Goal: Task Accomplishment & Management: Manage account settings

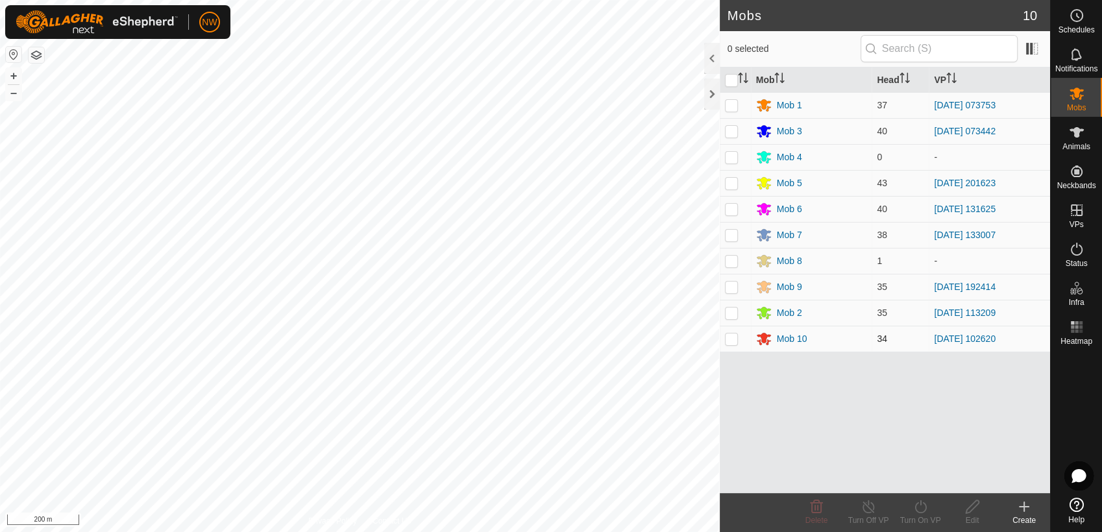
click at [736, 335] on p-checkbox at bounding box center [731, 338] width 13 height 10
checkbox input "true"
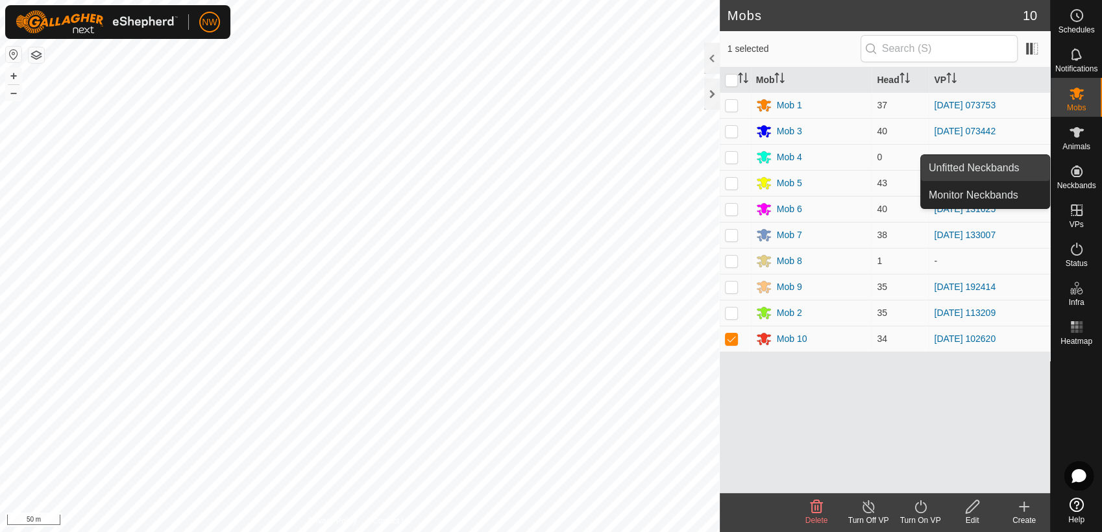
click at [1018, 163] on link "Unfitted Neckbands" at bounding box center [985, 168] width 128 height 26
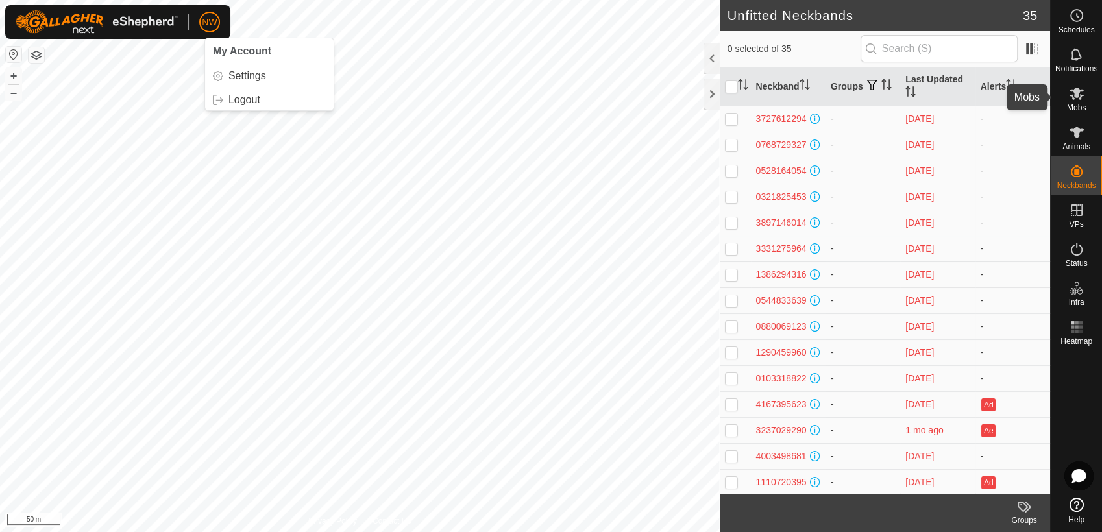
click at [1082, 96] on icon at bounding box center [1077, 94] width 16 height 16
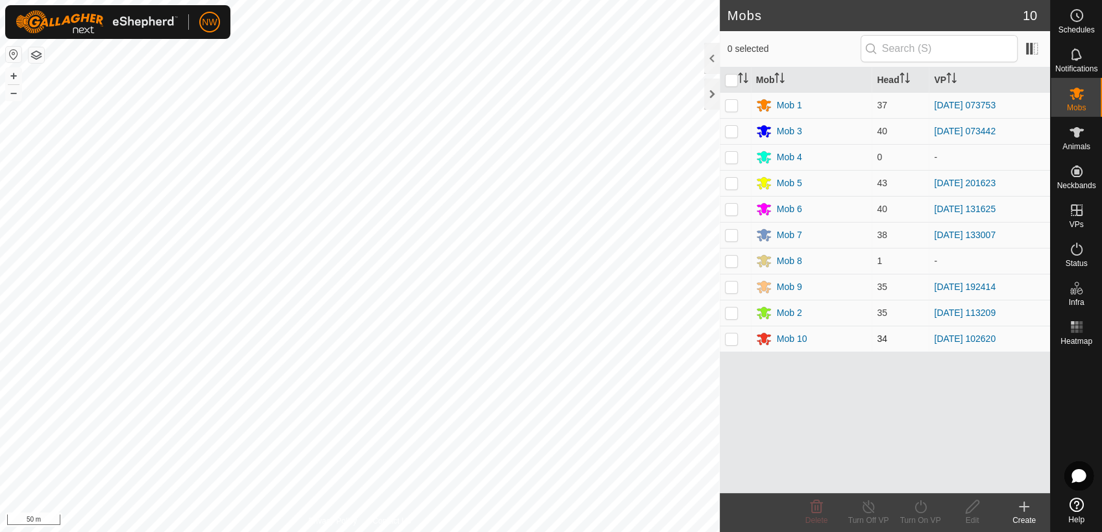
click at [733, 341] on p-checkbox at bounding box center [731, 338] width 13 height 10
checkbox input "true"
click at [924, 508] on icon at bounding box center [920, 507] width 16 height 16
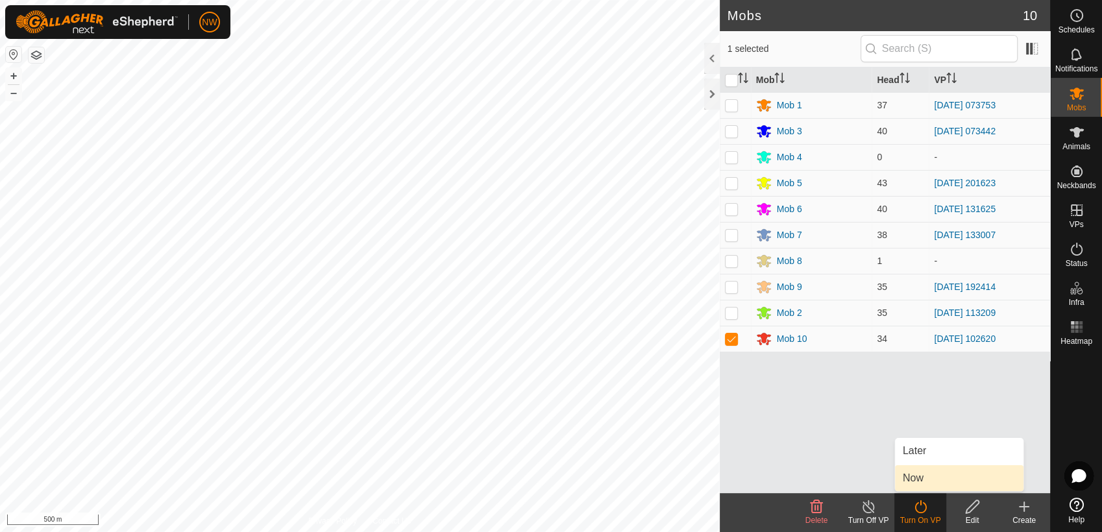
click at [926, 478] on link "Now" at bounding box center [959, 478] width 128 height 26
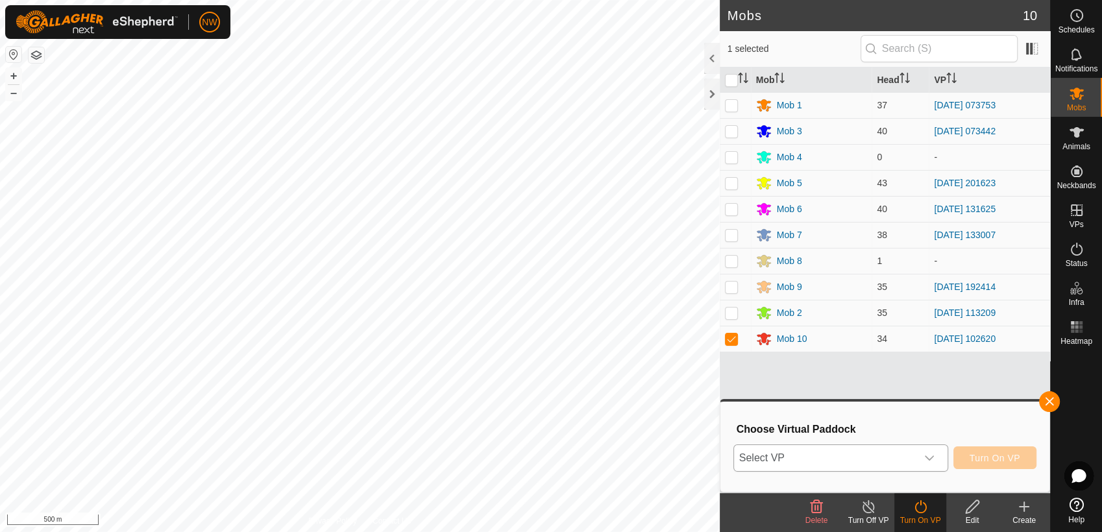
click at [934, 454] on icon "dropdown trigger" at bounding box center [929, 458] width 10 height 10
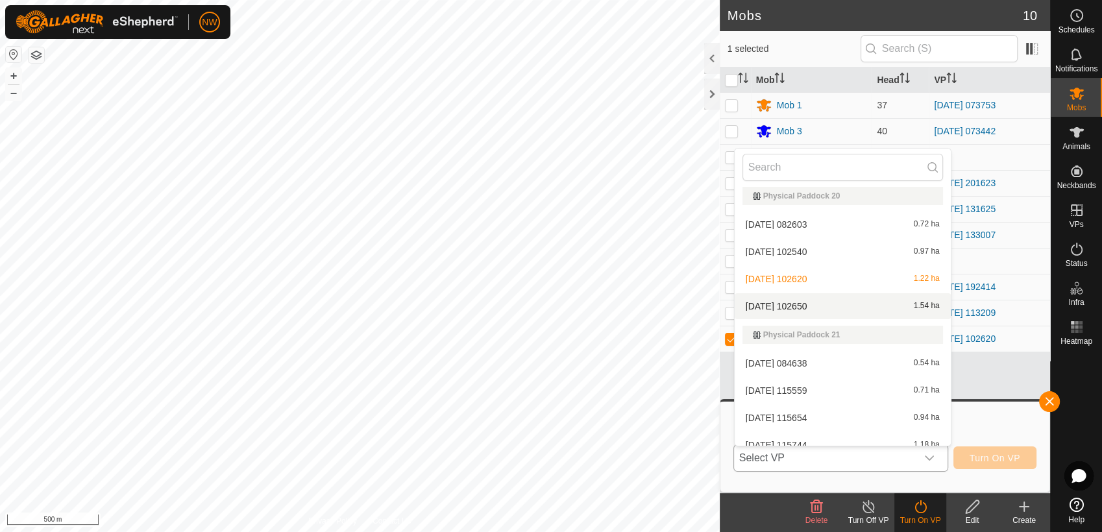
scroll to position [6055, 0]
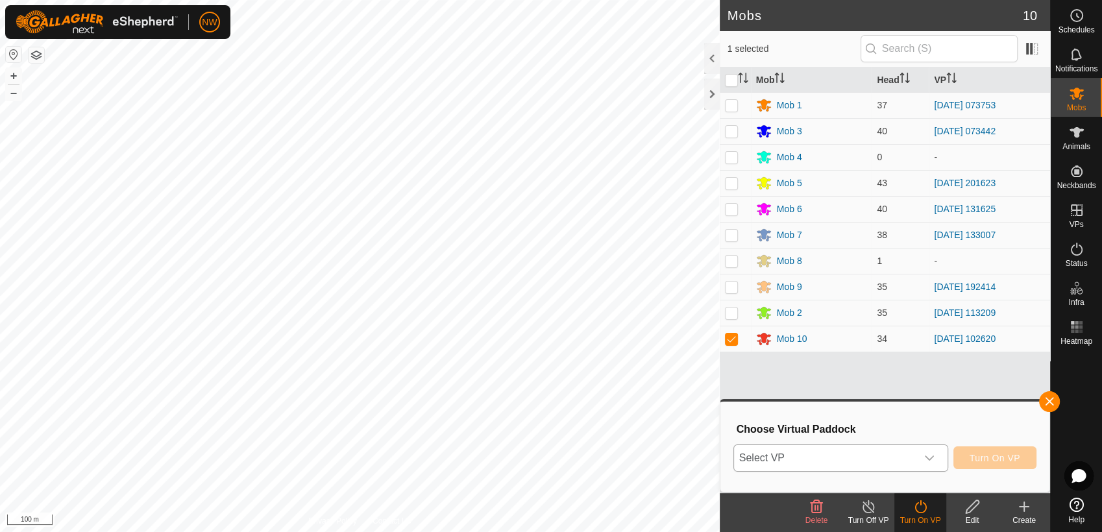
click at [933, 453] on icon "dropdown trigger" at bounding box center [929, 458] width 10 height 10
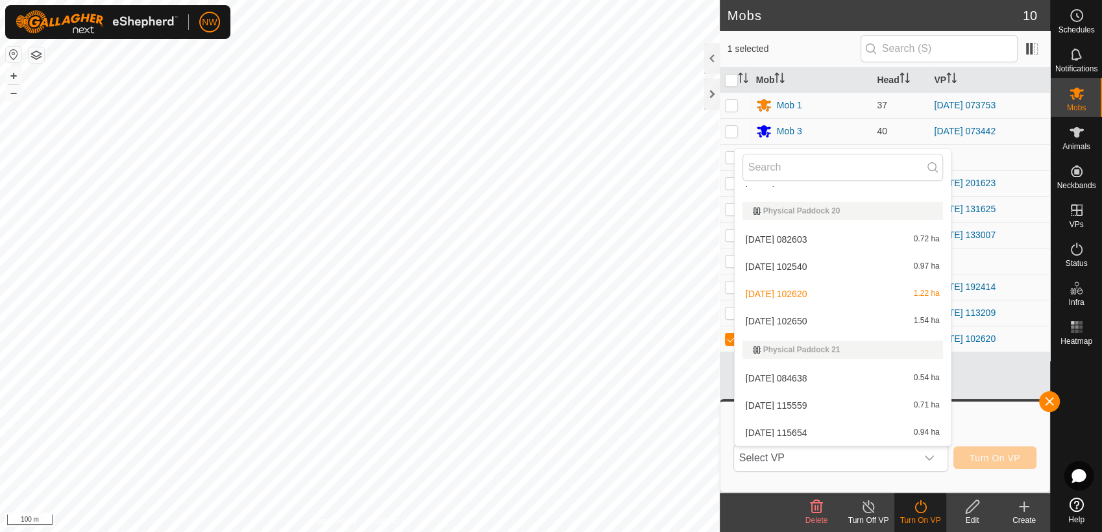
scroll to position [5966, 0]
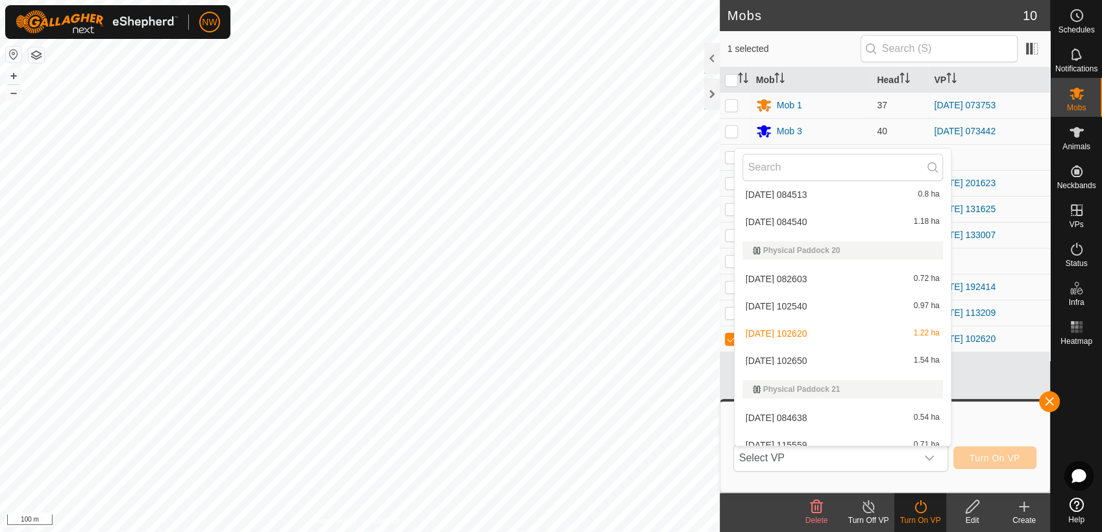
click at [815, 353] on li "[DATE] 102650 1.54 ha" at bounding box center [842, 361] width 216 height 26
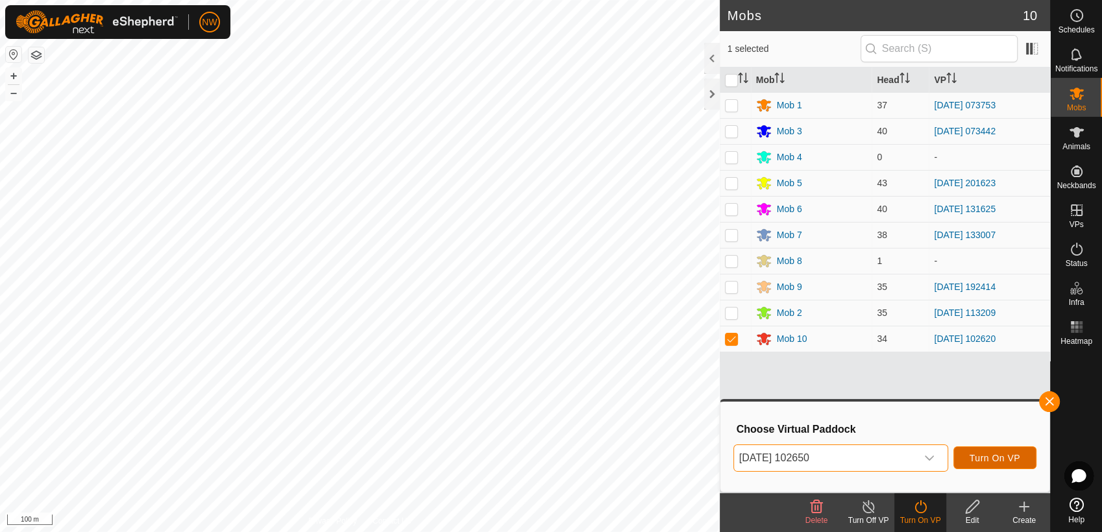
click at [1000, 455] on span "Turn On VP" at bounding box center [994, 458] width 51 height 10
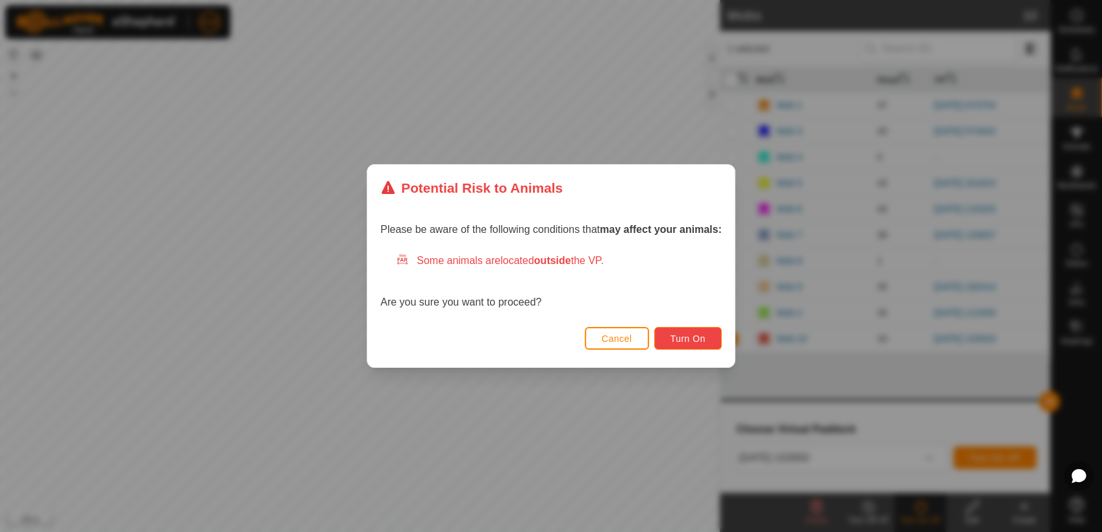
click at [694, 342] on span "Turn On" at bounding box center [687, 338] width 35 height 10
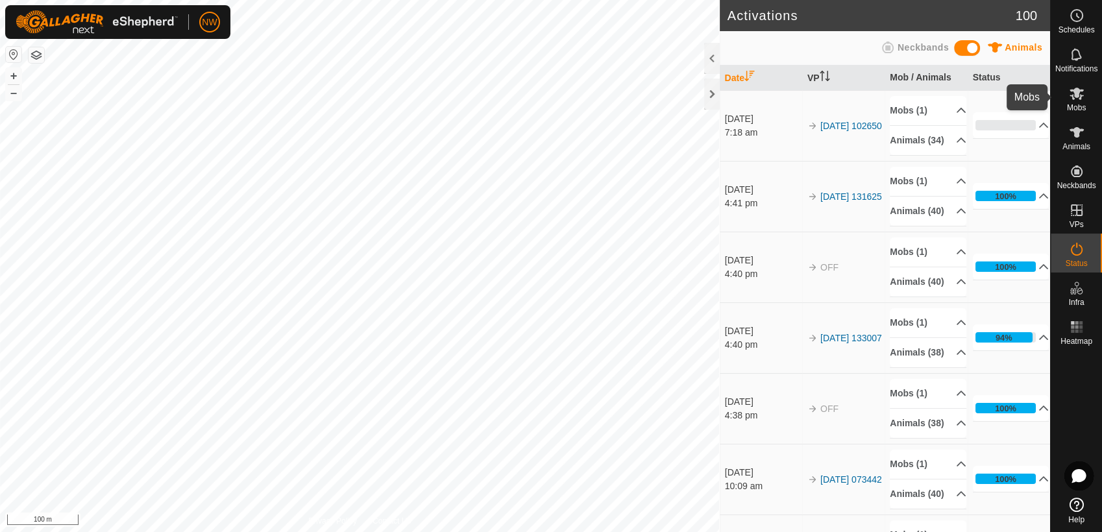
click at [1075, 86] on icon at bounding box center [1077, 94] width 16 height 16
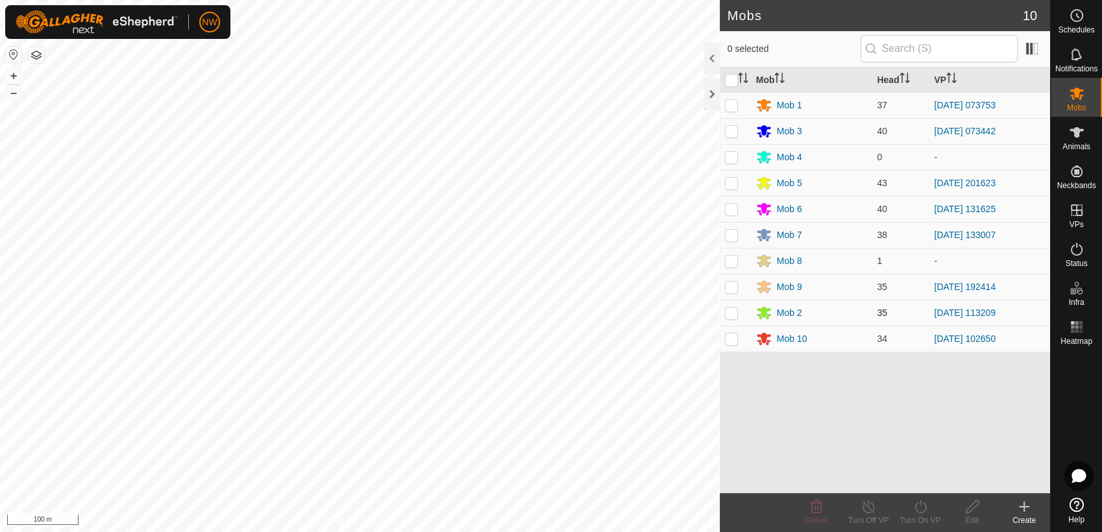
click at [735, 311] on p-checkbox at bounding box center [731, 313] width 13 height 10
checkbox input "true"
click at [919, 502] on icon at bounding box center [920, 506] width 12 height 13
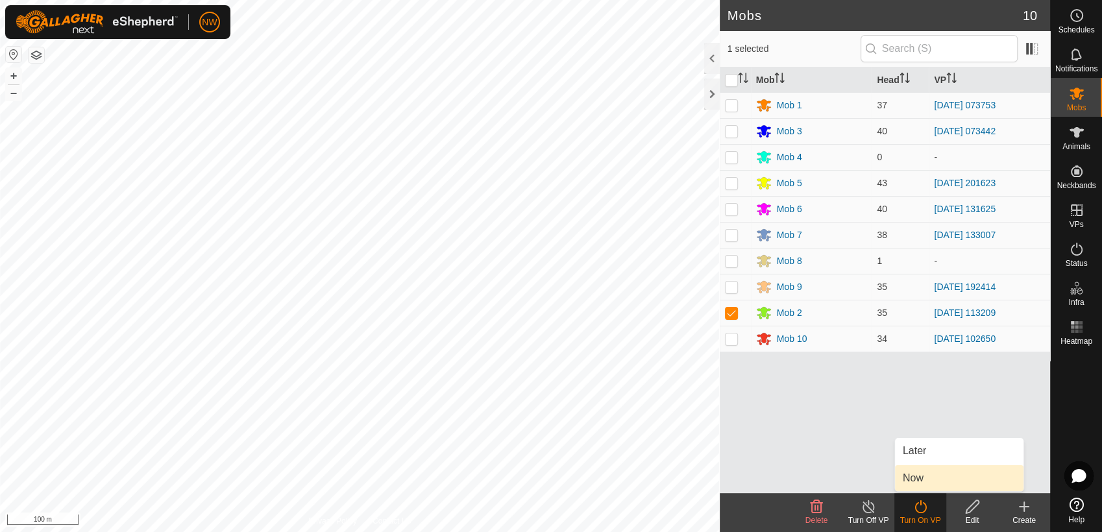
click at [919, 480] on link "Now" at bounding box center [959, 478] width 128 height 26
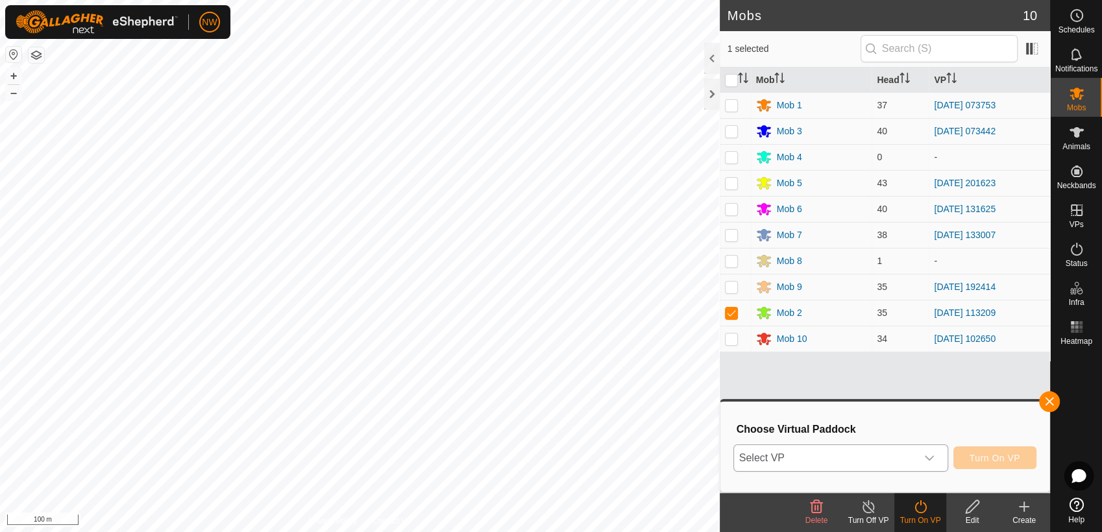
click at [930, 454] on icon "dropdown trigger" at bounding box center [929, 458] width 10 height 10
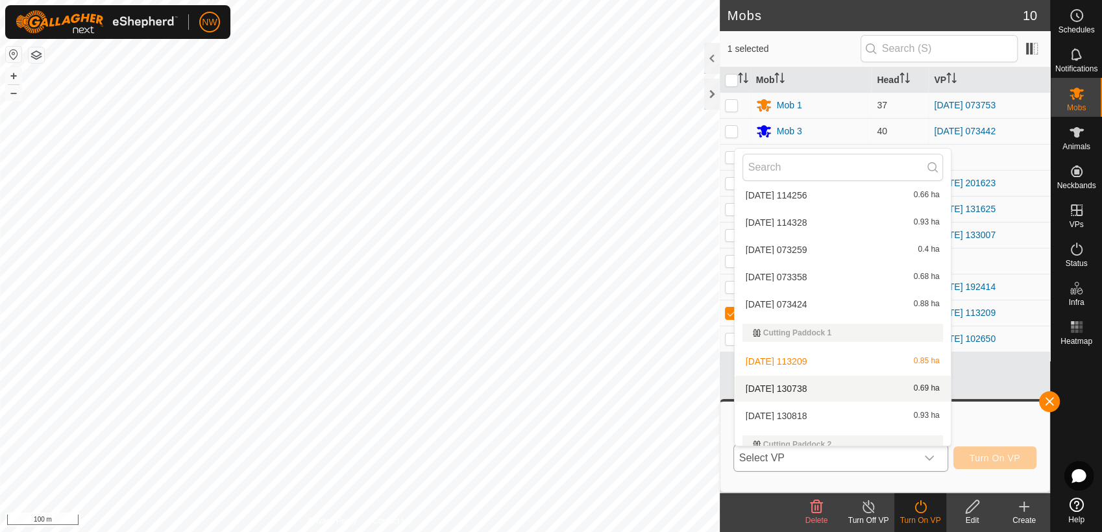
scroll to position [1298, 0]
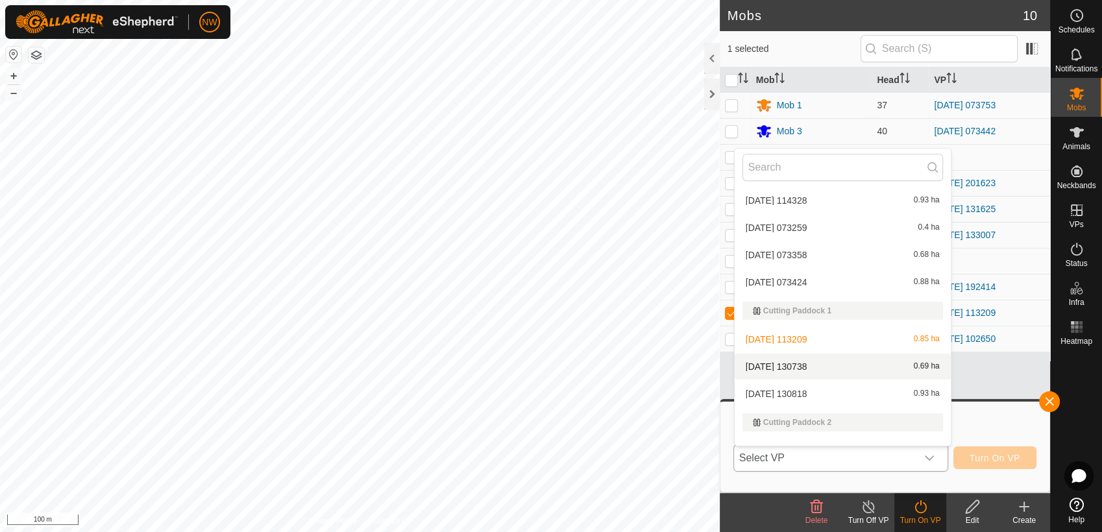
click at [812, 362] on li "[DATE] 130738 0.69 ha" at bounding box center [842, 367] width 216 height 26
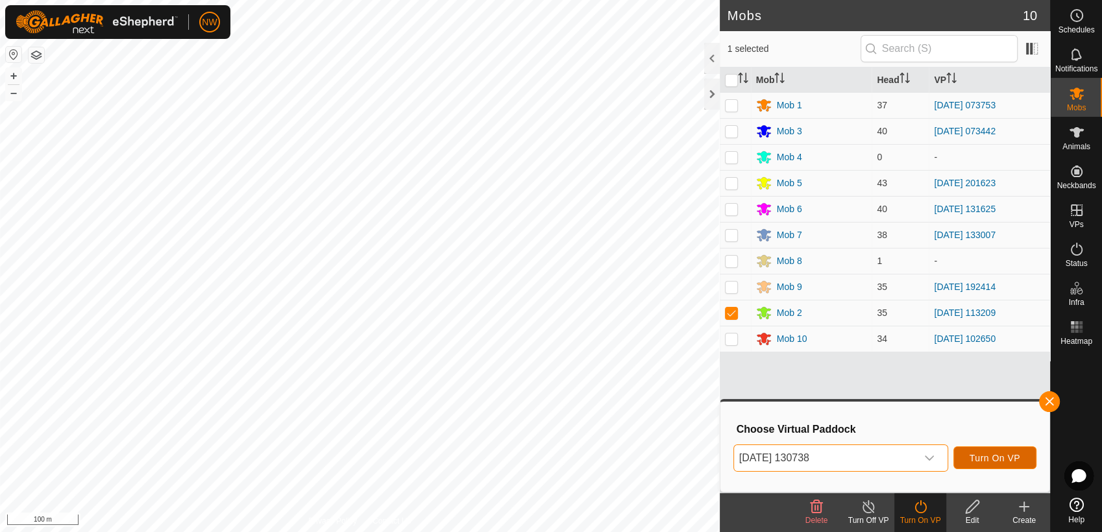
click at [1004, 458] on span "Turn On VP" at bounding box center [994, 458] width 51 height 10
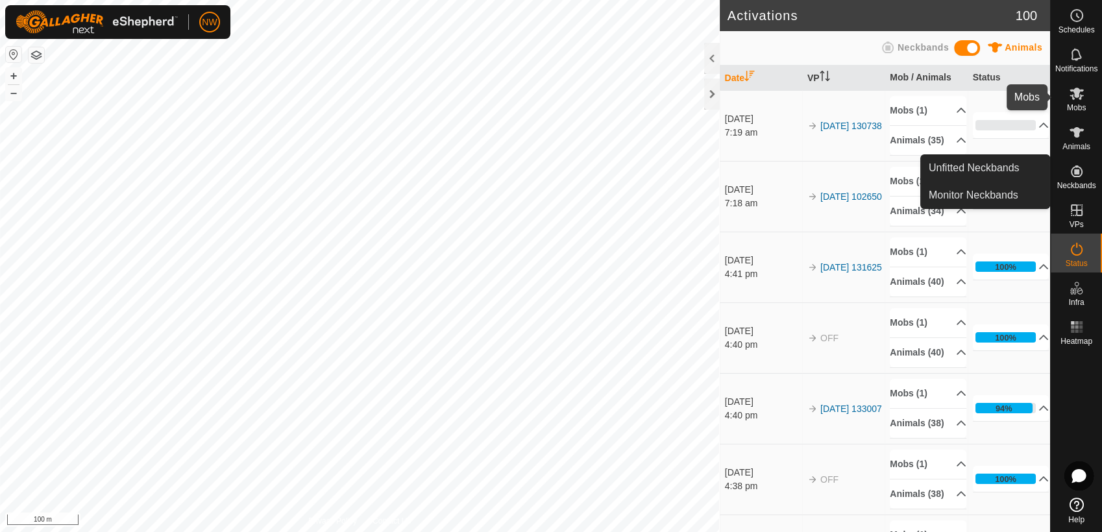
click at [1075, 93] on icon at bounding box center [1076, 94] width 14 height 12
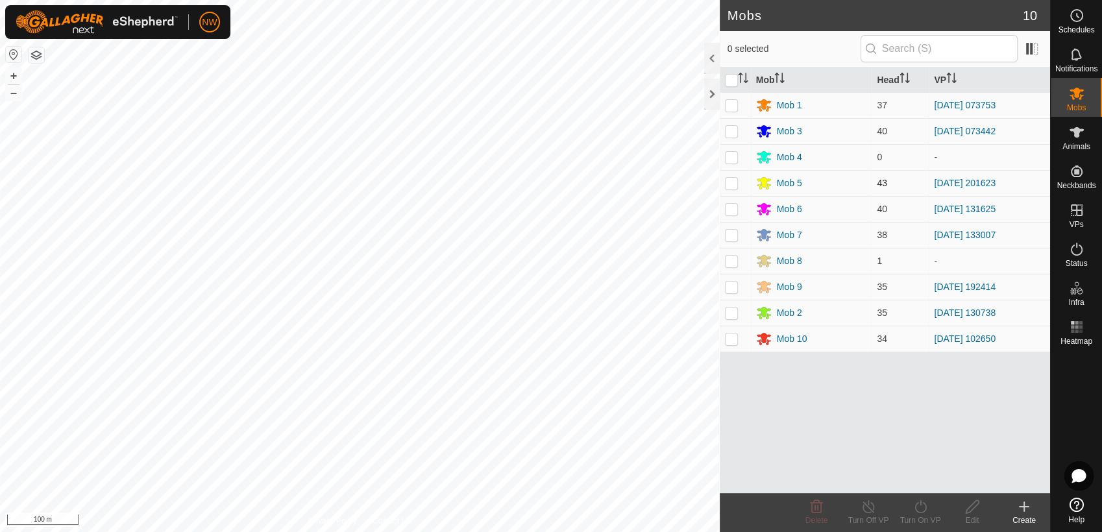
click at [736, 184] on p-checkbox at bounding box center [731, 183] width 13 height 10
checkbox input "true"
click at [867, 511] on icon at bounding box center [868, 507] width 16 height 16
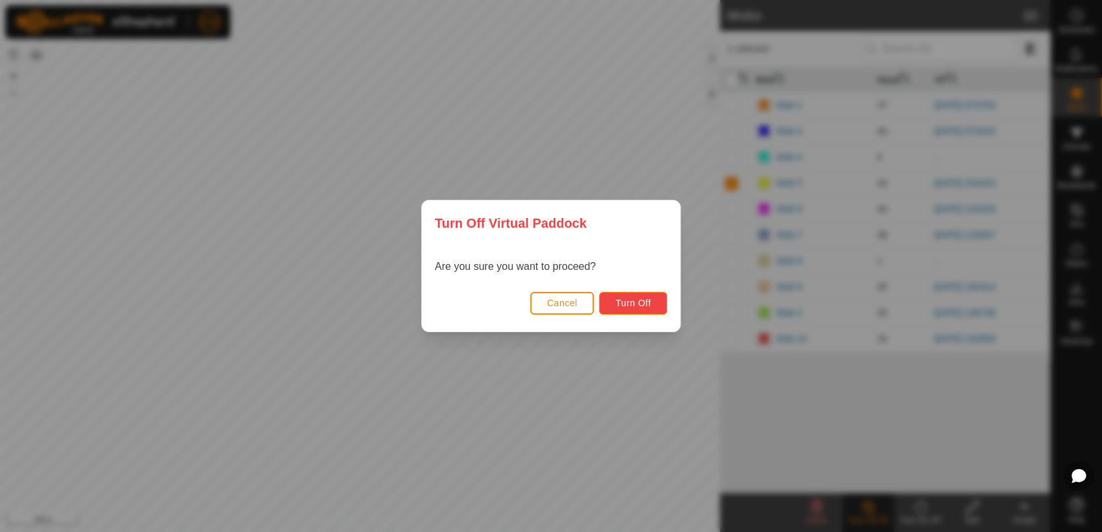
click at [637, 300] on span "Turn Off" at bounding box center [633, 303] width 36 height 10
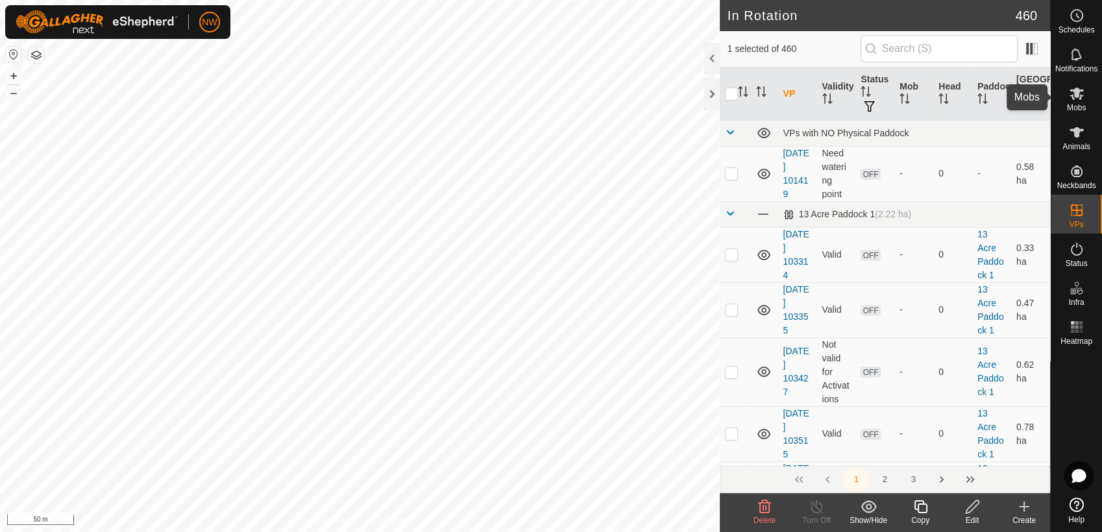
click at [1085, 101] on es-mob-svg-icon at bounding box center [1076, 93] width 23 height 21
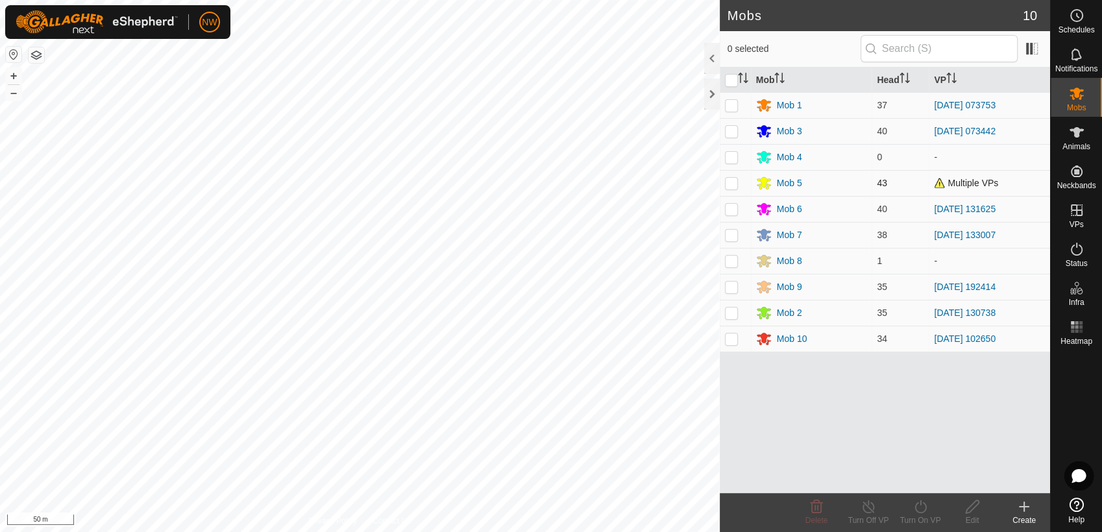
click at [734, 183] on p-checkbox at bounding box center [731, 183] width 13 height 10
checkbox input "true"
click at [919, 509] on icon at bounding box center [920, 507] width 16 height 16
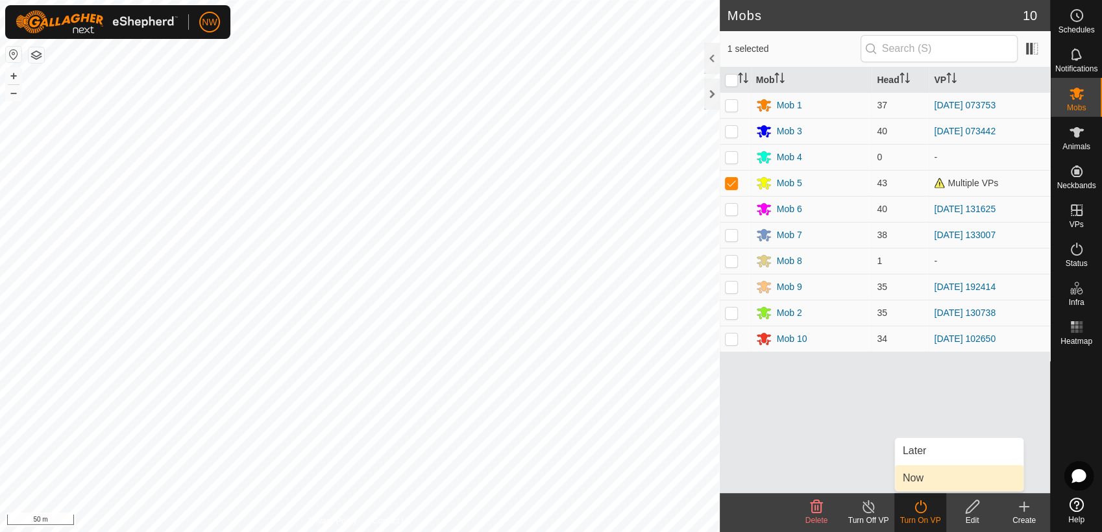
click at [917, 476] on link "Now" at bounding box center [959, 478] width 128 height 26
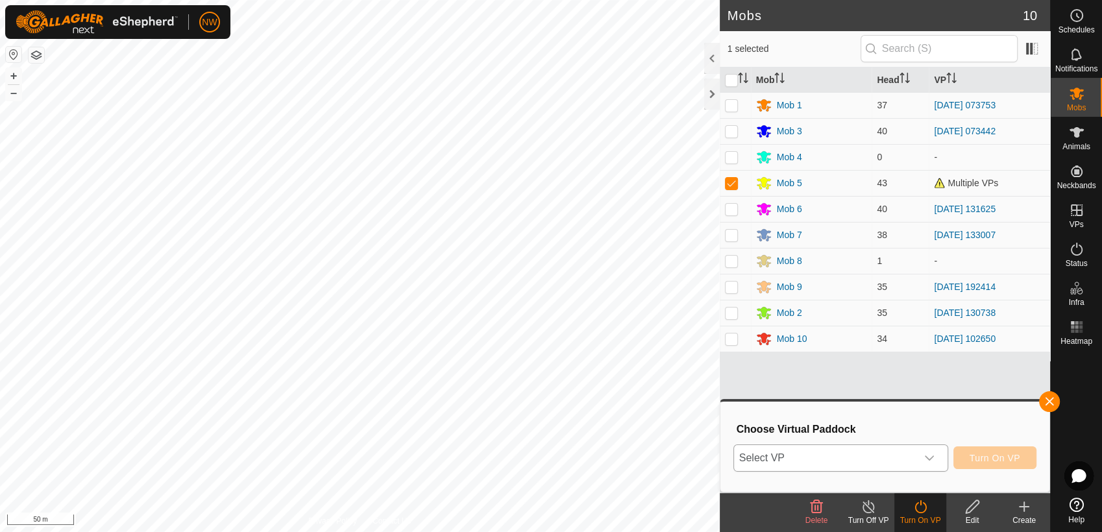
click at [934, 457] on icon "dropdown trigger" at bounding box center [929, 457] width 9 height 5
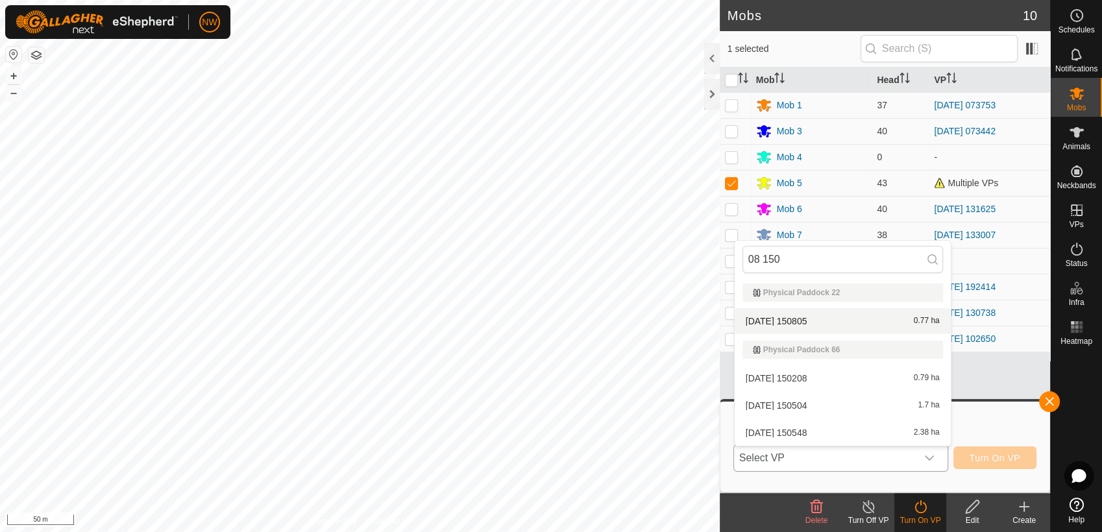
type input "08 150"
click at [814, 314] on li "[DATE] 150805 0.77 ha" at bounding box center [842, 321] width 216 height 26
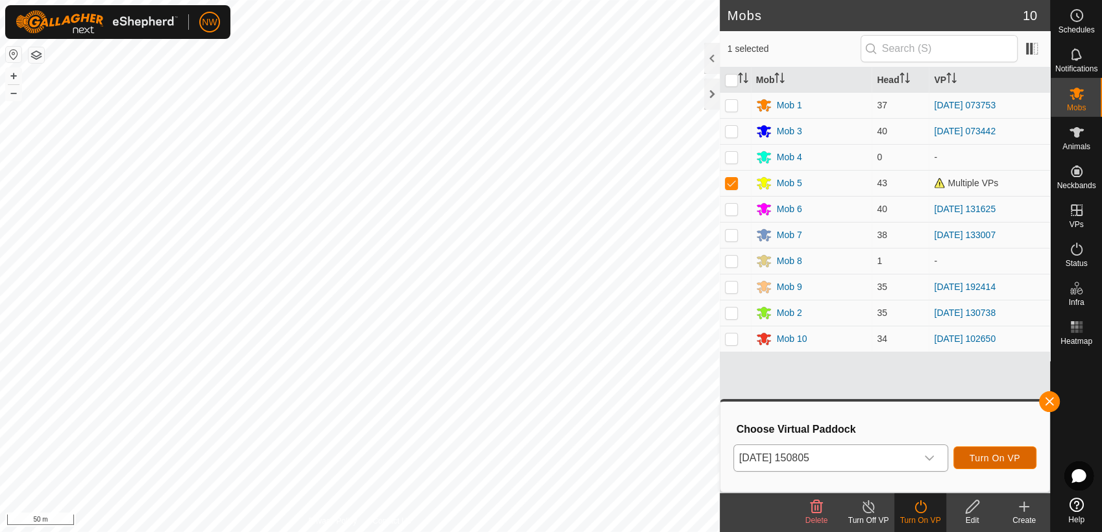
click at [980, 455] on span "Turn On VP" at bounding box center [994, 458] width 51 height 10
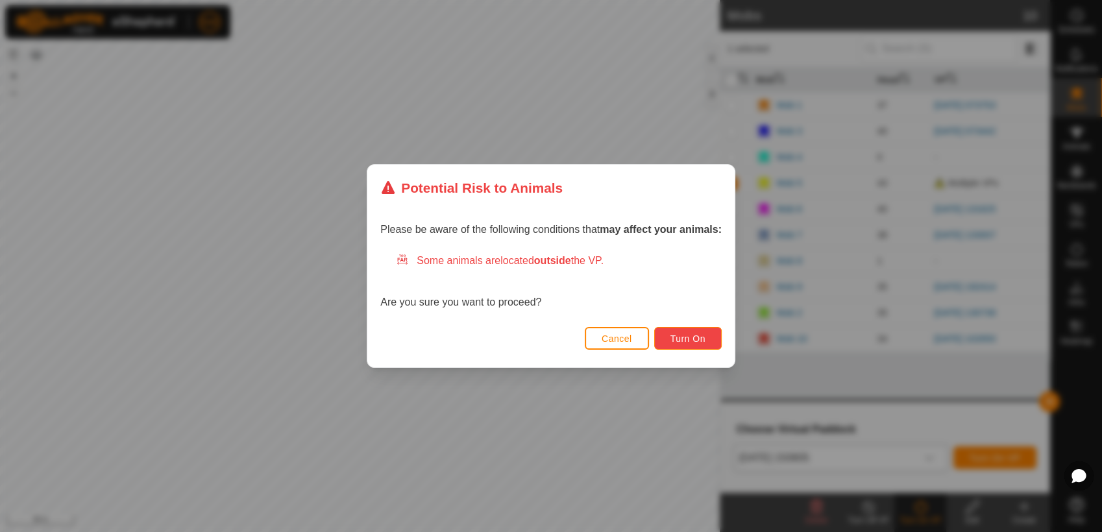
click at [701, 332] on button "Turn On" at bounding box center [687, 338] width 67 height 23
